Goal: Information Seeking & Learning: Learn about a topic

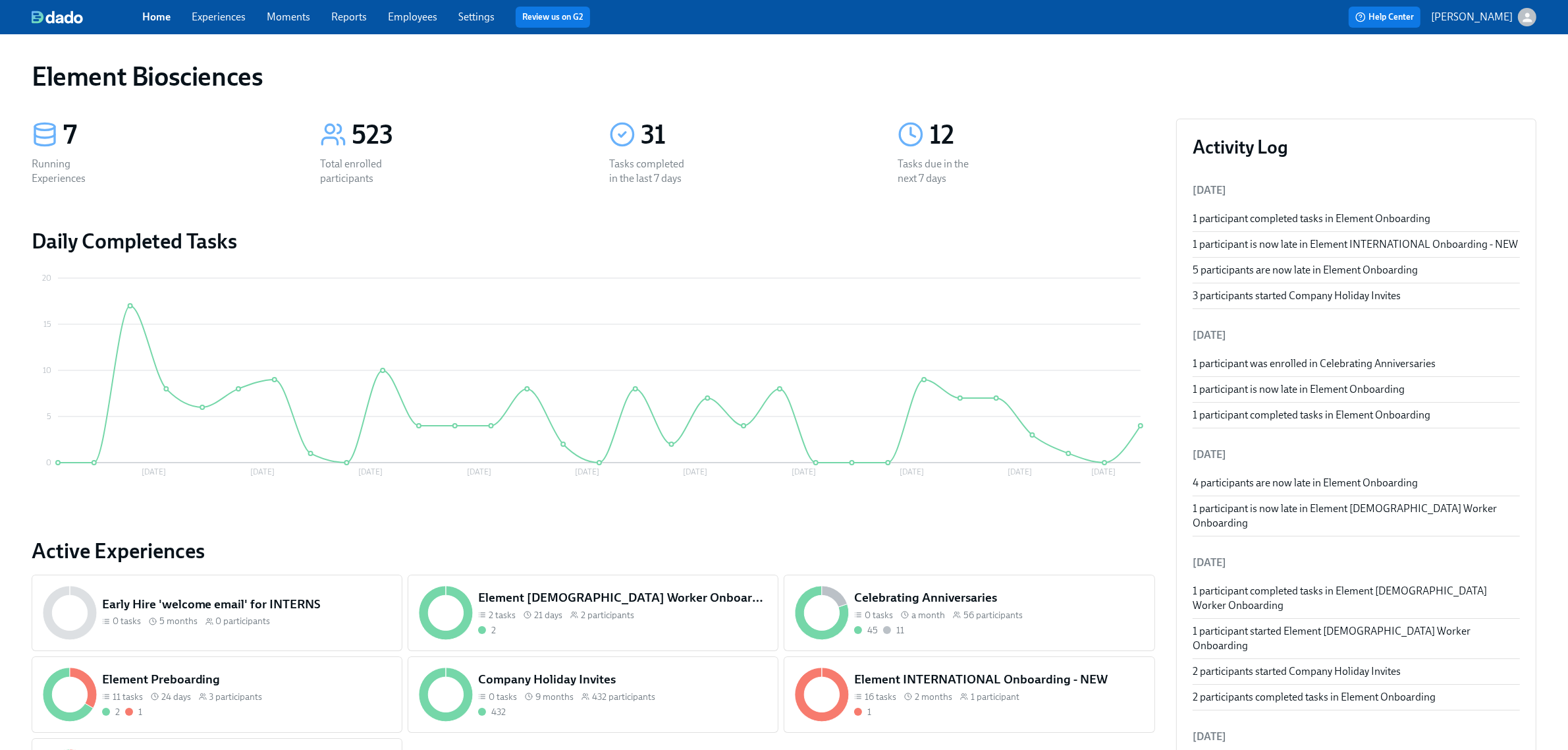
click at [222, 12] on link "Experiences" at bounding box center [218, 17] width 54 height 13
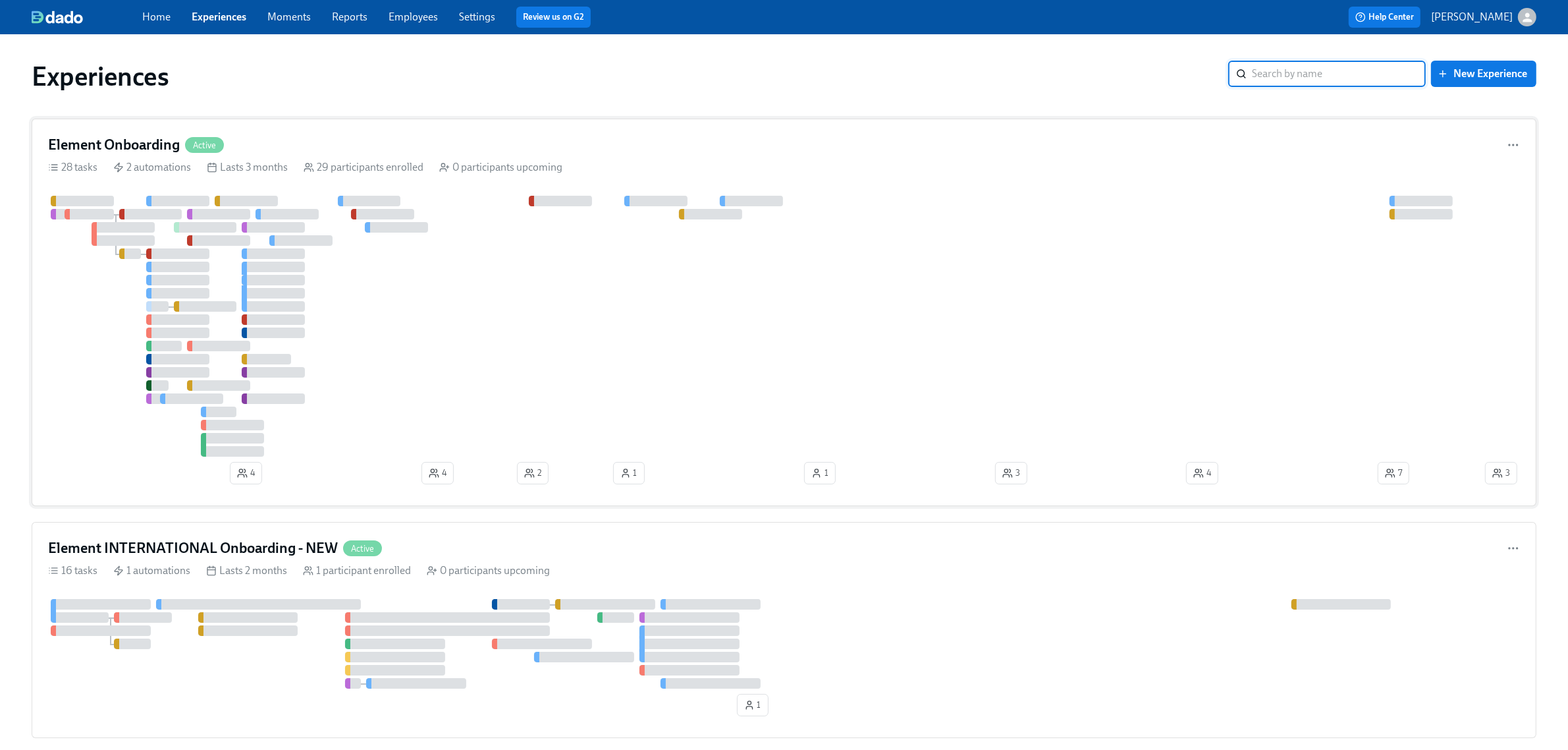
click at [473, 370] on div at bounding box center [765, 327] width 1435 height 261
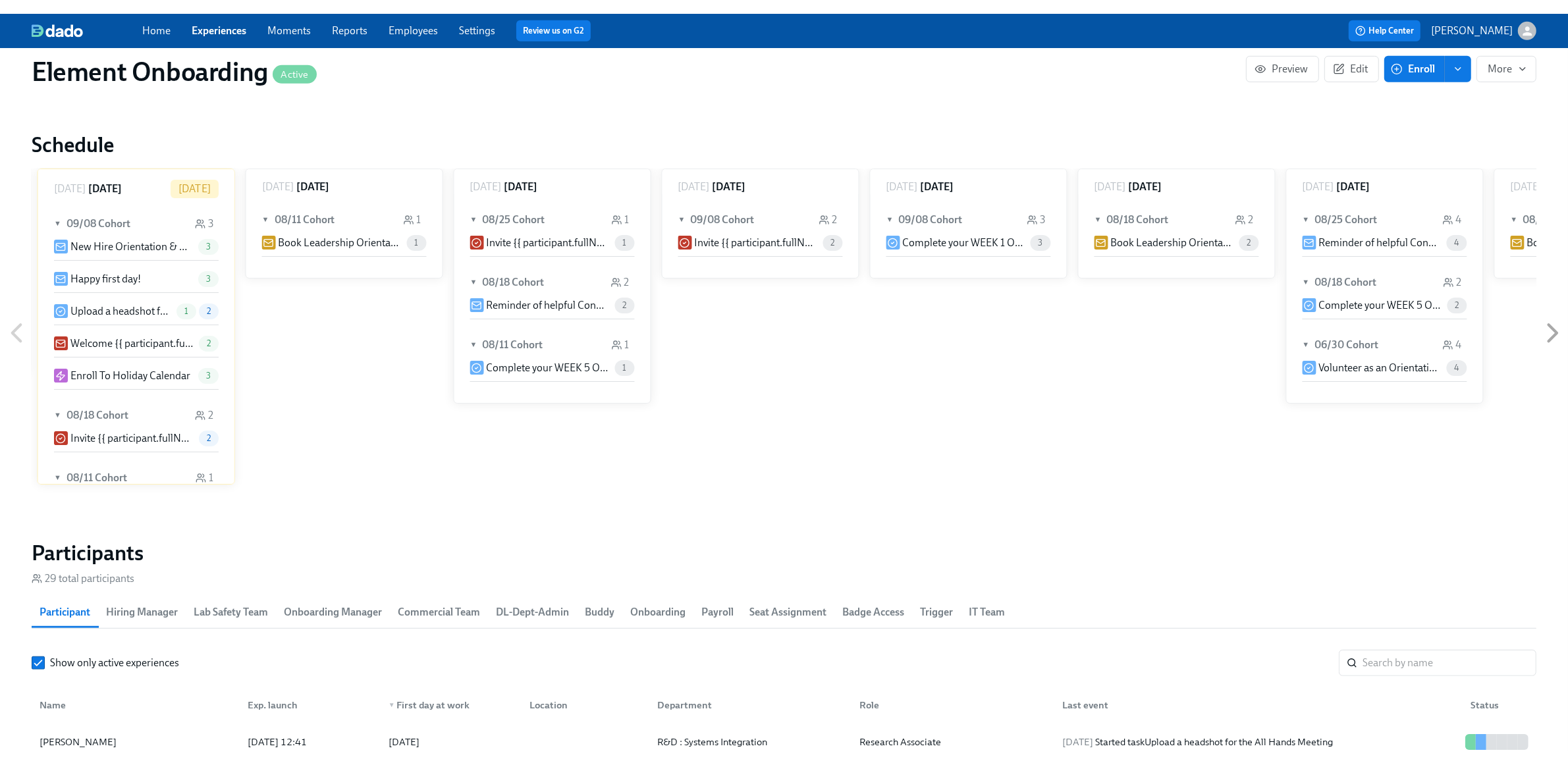
scroll to position [0, 15395]
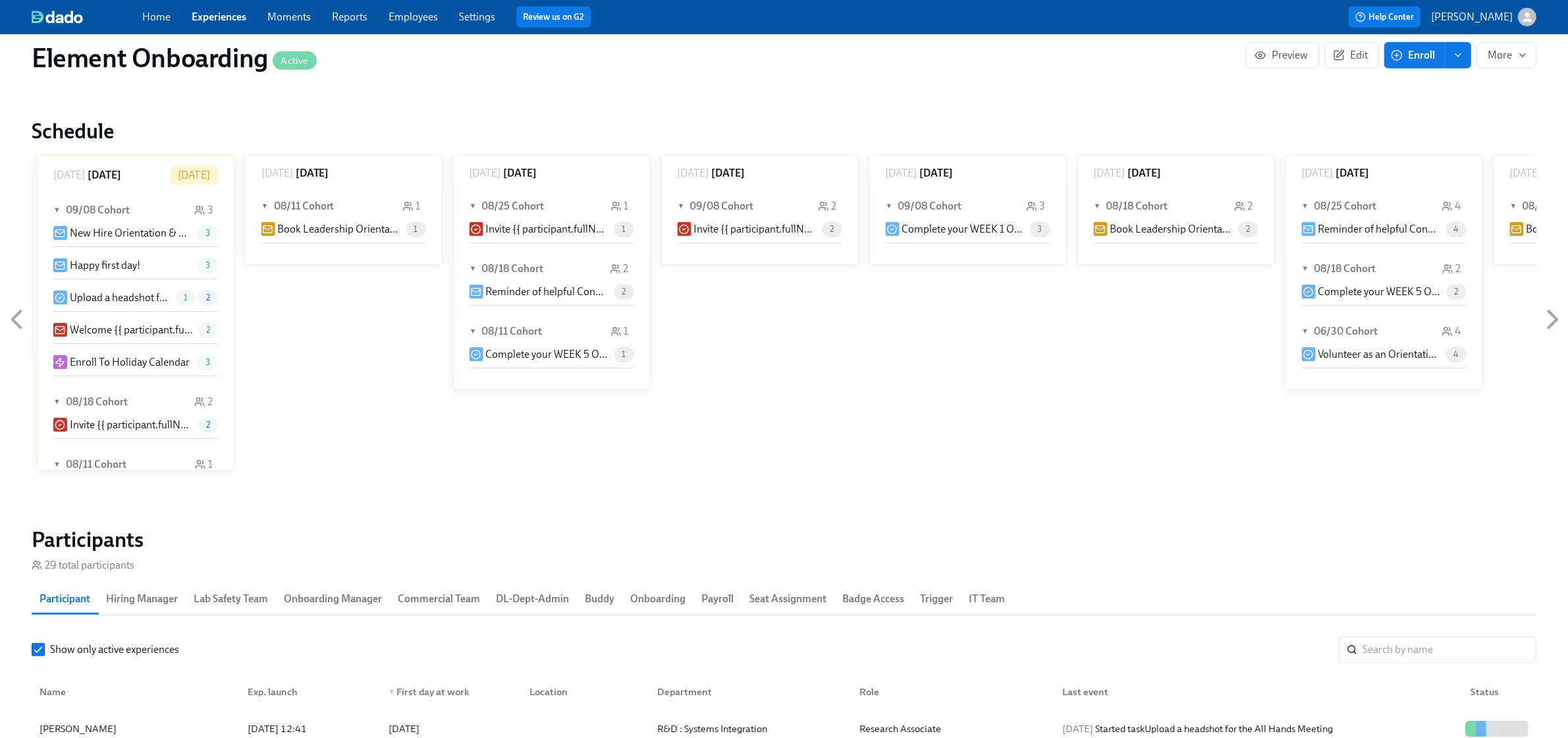
click at [601, 601] on span "Buddy" at bounding box center [599, 599] width 29 height 18
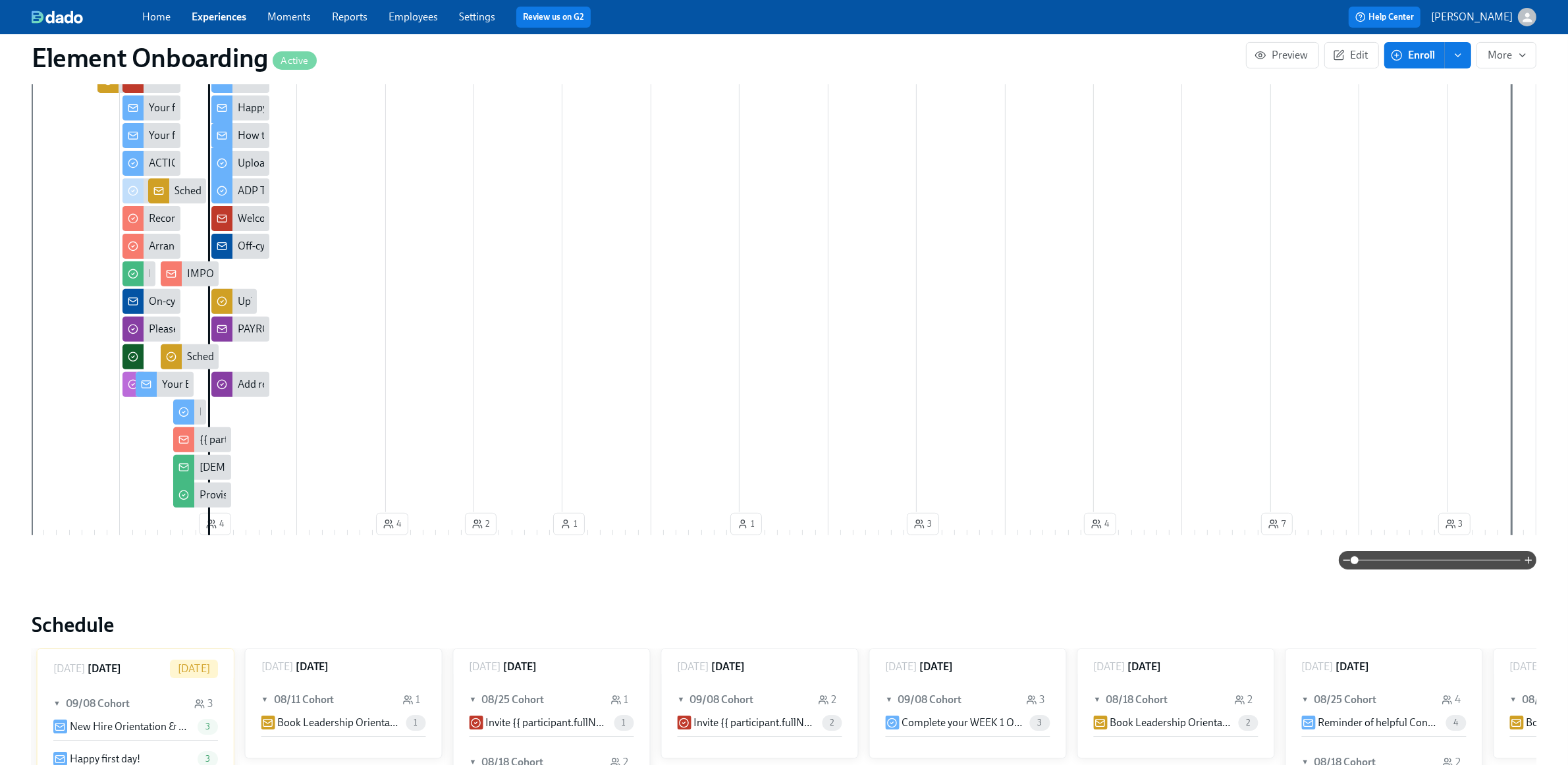
scroll to position [0, 0]
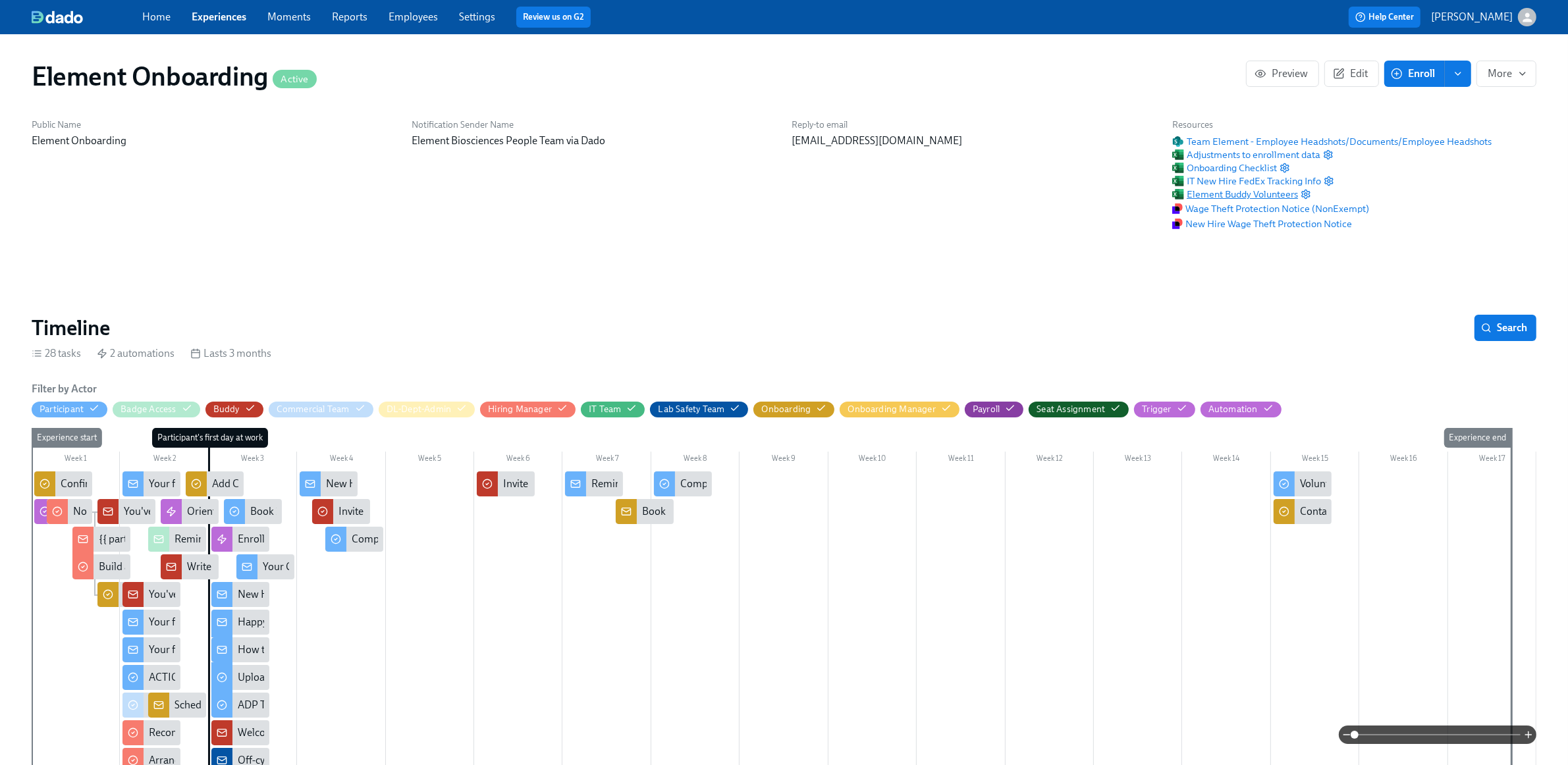
click at [1265, 195] on span "Element Buddy Volunteers" at bounding box center [1235, 194] width 126 height 13
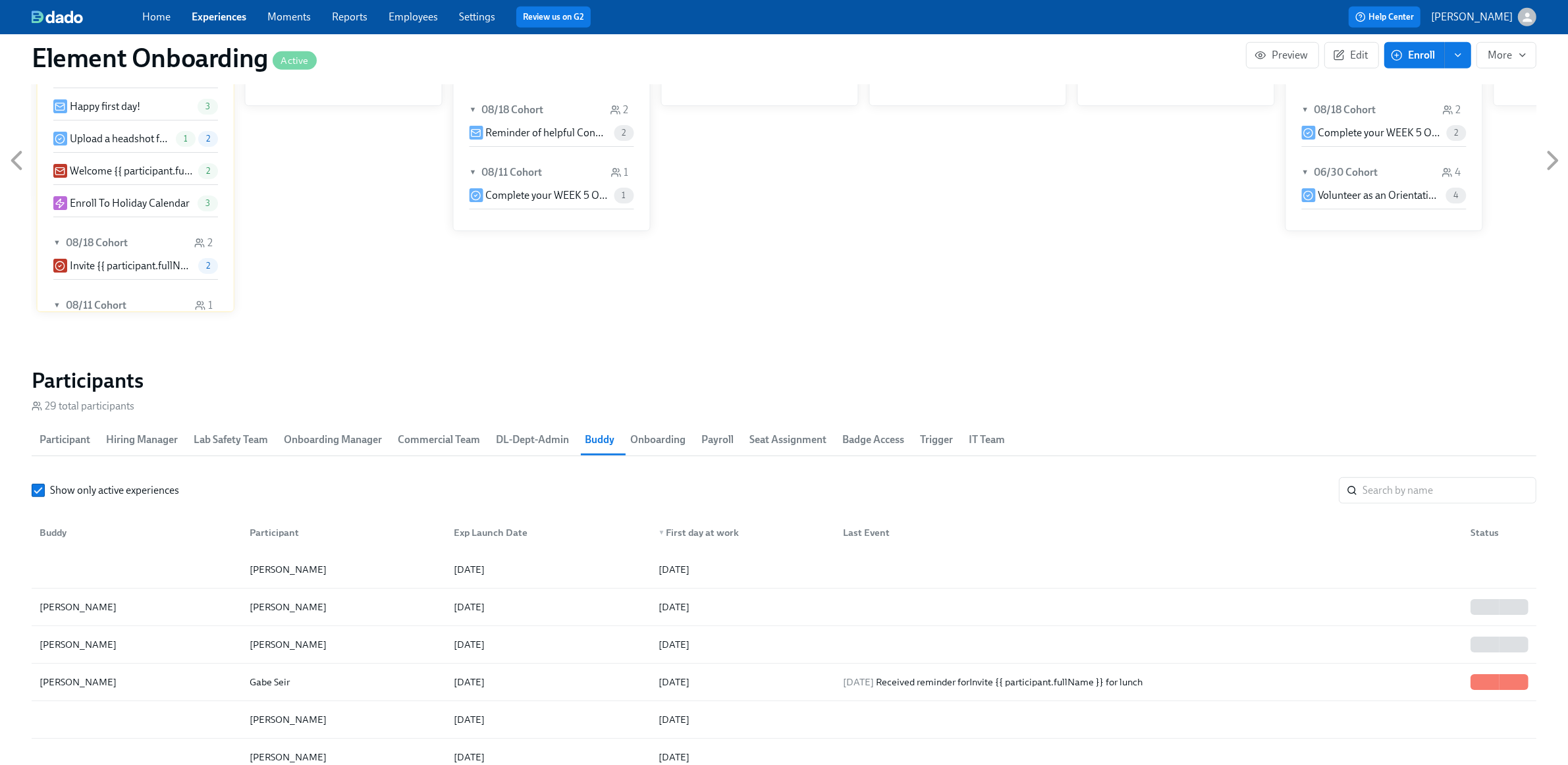
scroll to position [1399, 0]
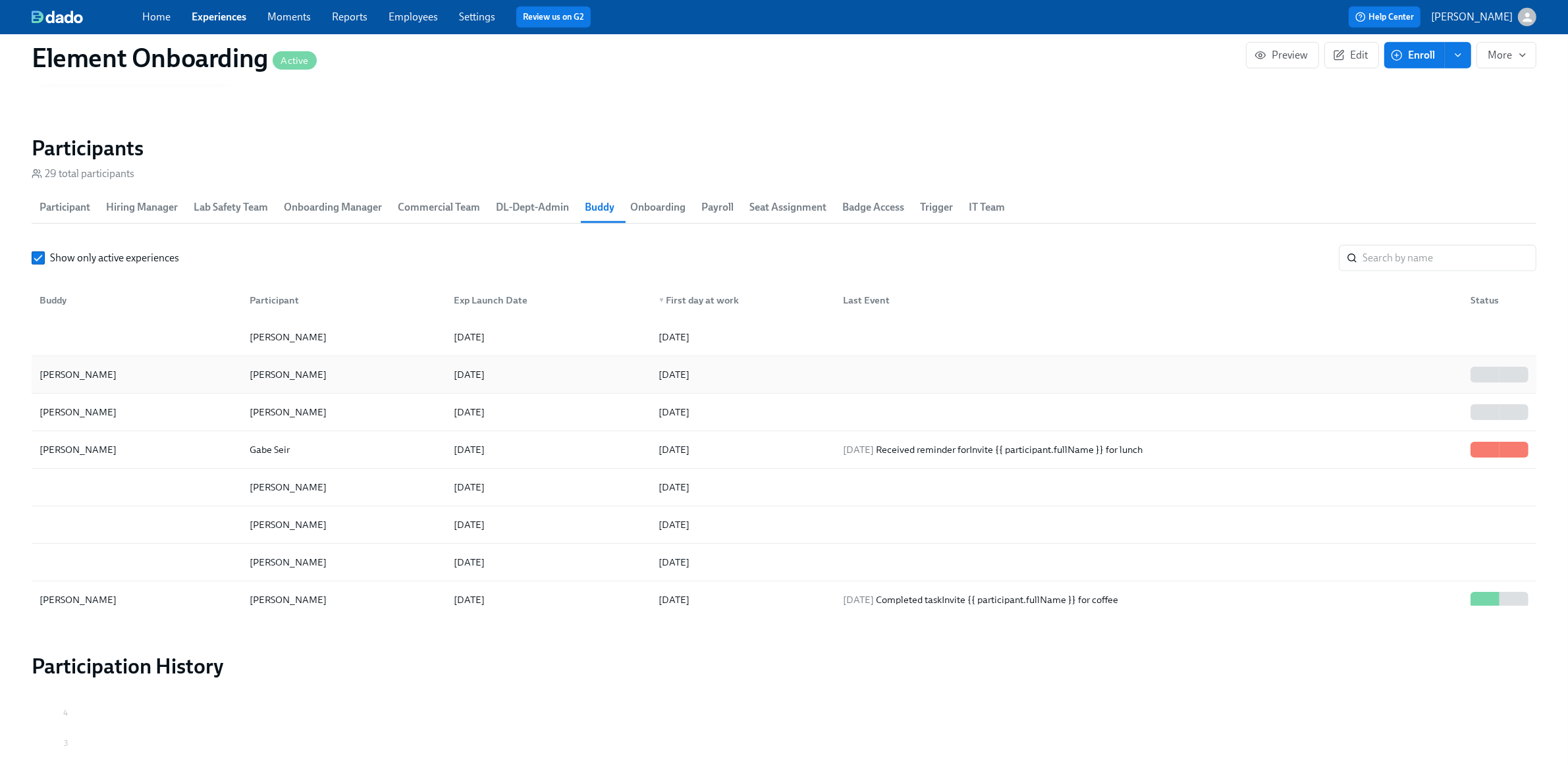
drag, startPoint x: 126, startPoint y: 375, endPoint x: 91, endPoint y: 374, distance: 35.0
click at [91, 374] on div "[PERSON_NAME]" at bounding box center [78, 375] width 88 height 16
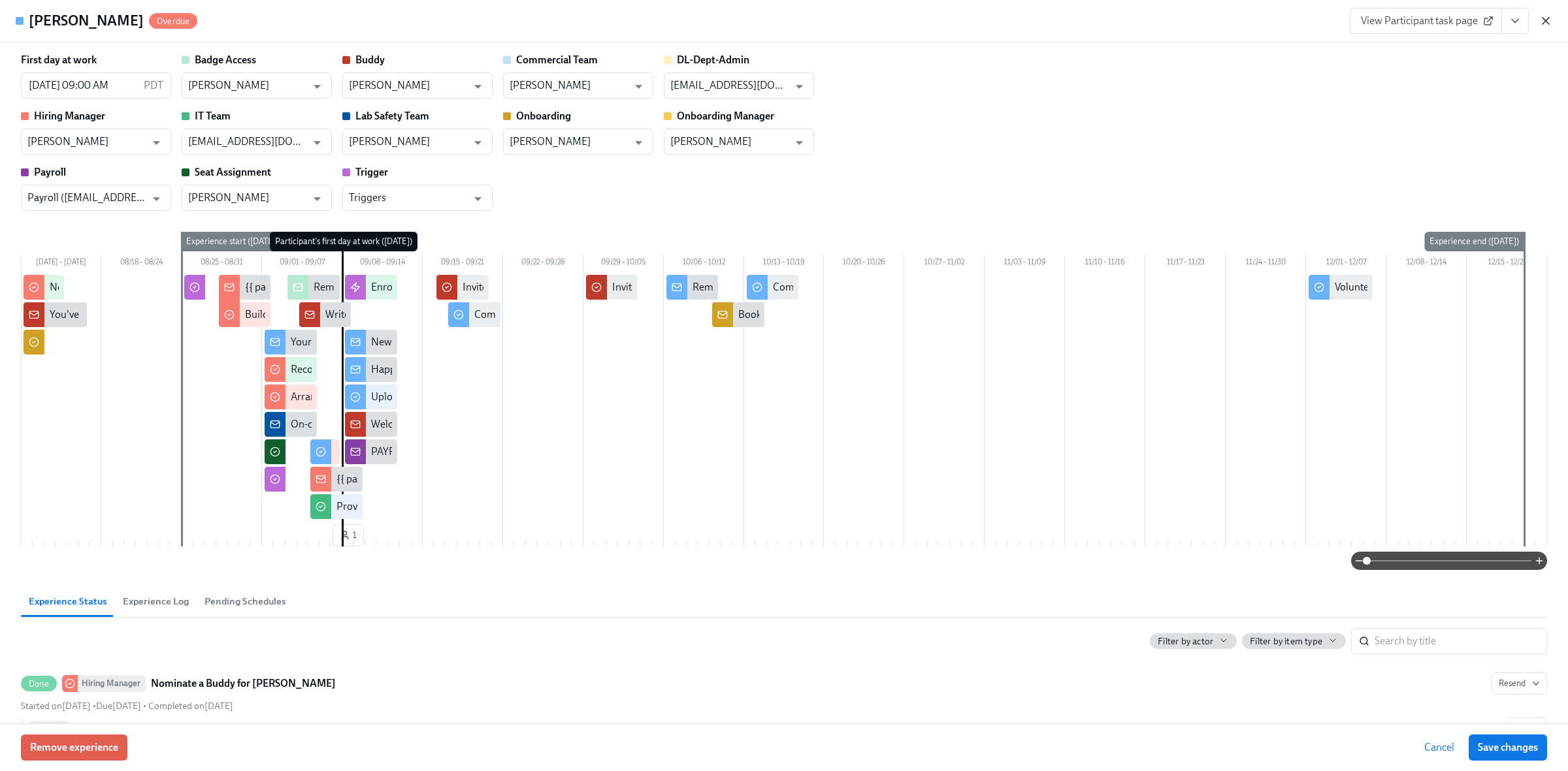
click at [1540, 25] on icon "button" at bounding box center [1546, 21] width 13 height 13
